Goal: Transaction & Acquisition: Purchase product/service

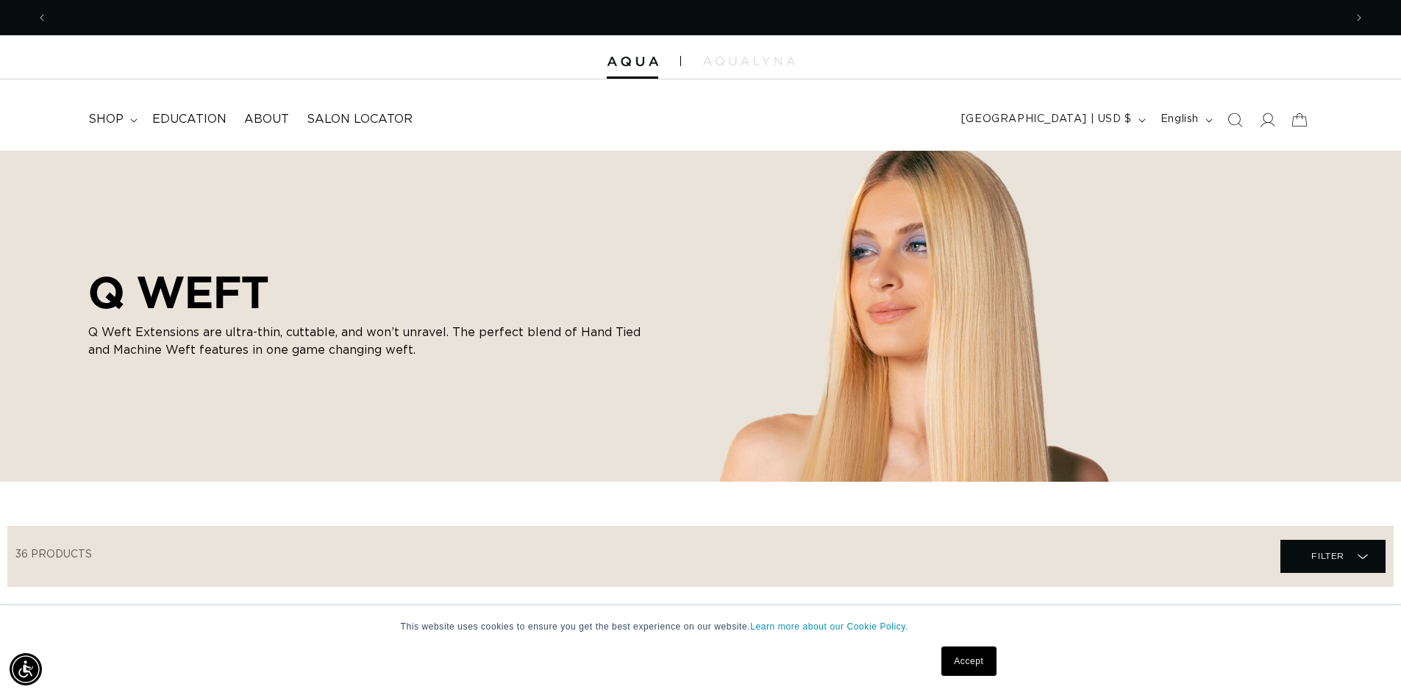
scroll to position [0, 1296]
click at [131, 121] on icon at bounding box center [133, 120] width 7 height 4
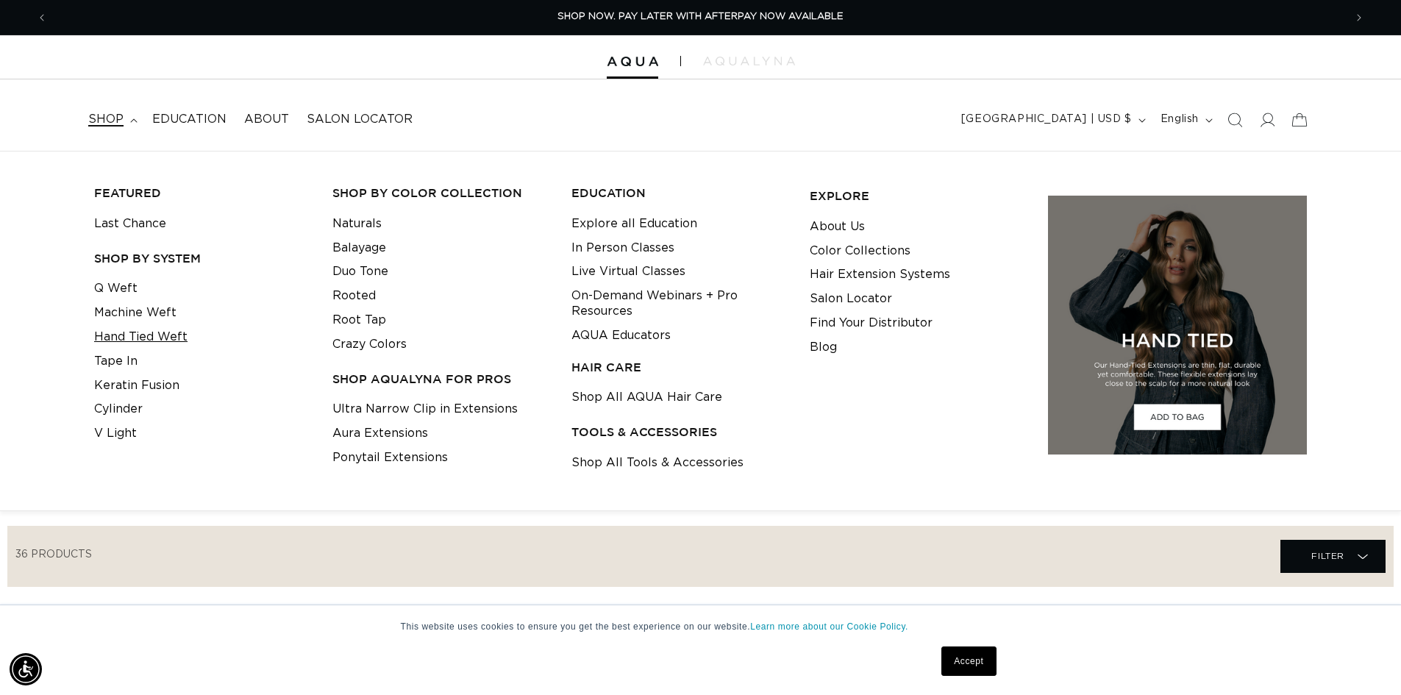
click at [166, 335] on link "Hand Tied Weft" at bounding box center [140, 337] width 93 height 24
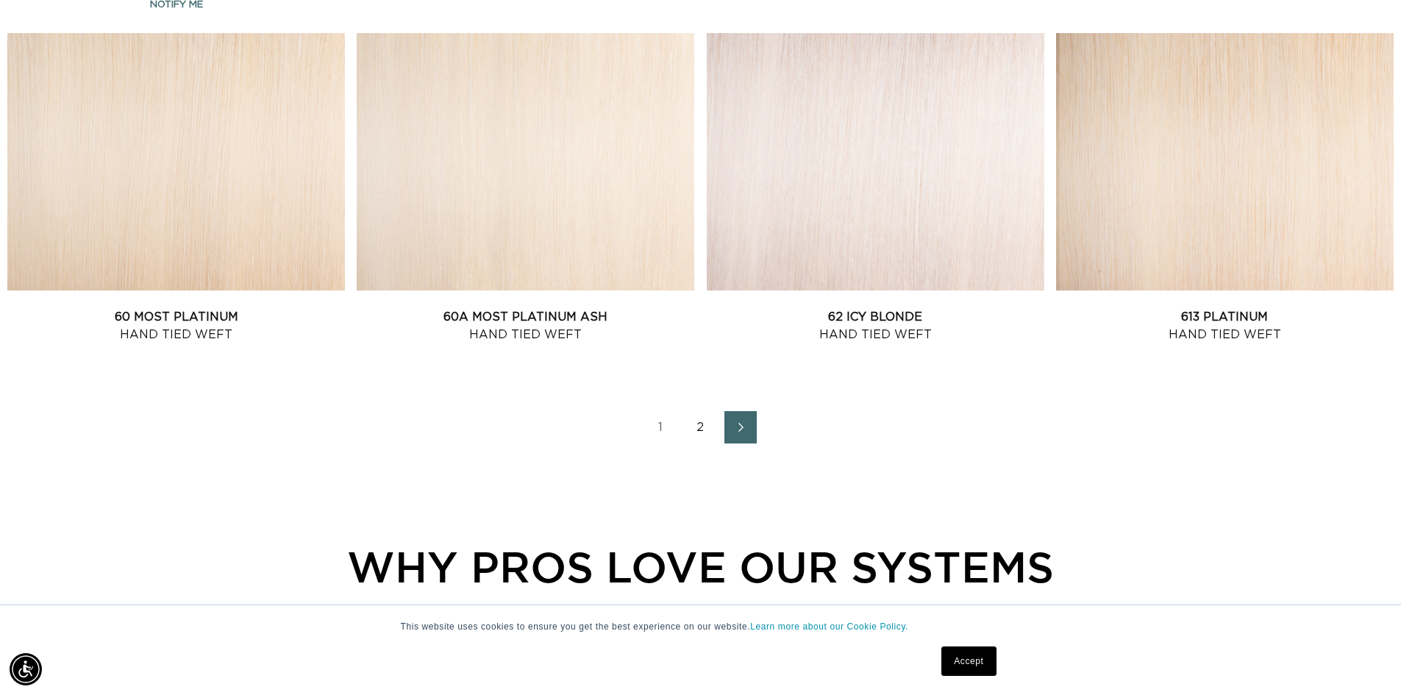
scroll to position [0, 2592]
click at [701, 427] on link "2" at bounding box center [700, 427] width 32 height 32
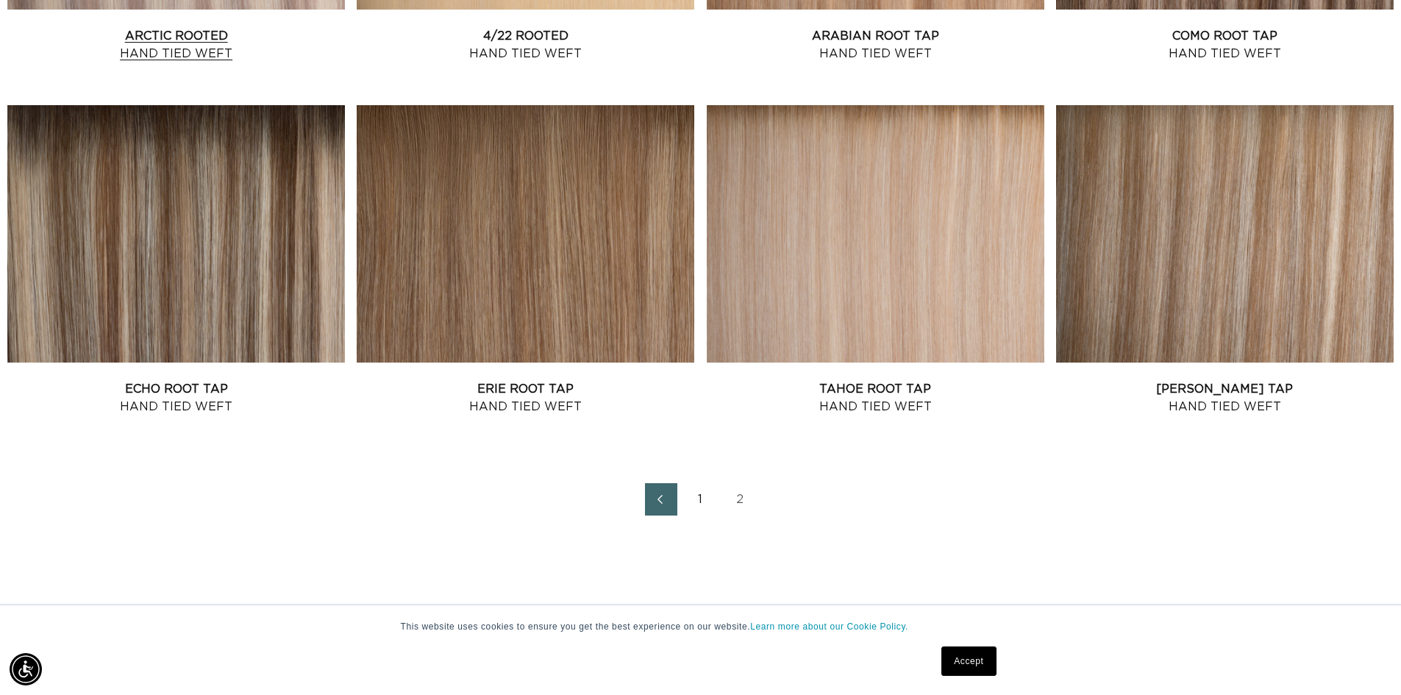
scroll to position [0, 2592]
